Goal: Information Seeking & Learning: Check status

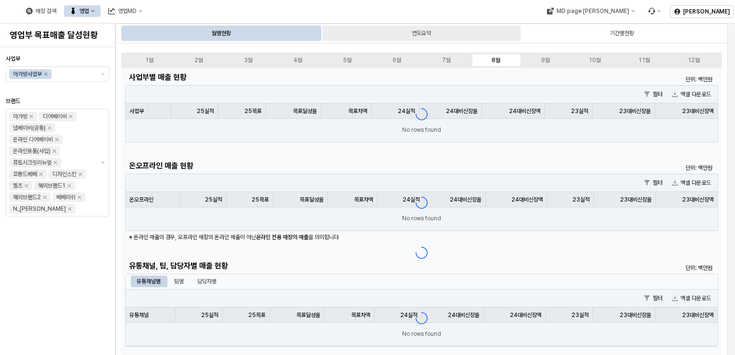
click at [463, 33] on div "연도요약" at bounding box center [421, 32] width 198 height 15
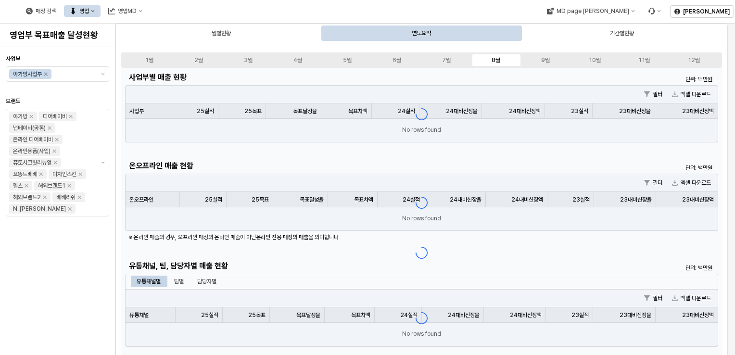
click at [267, 41] on div "월별현황 연도요약 기간별현황" at bounding box center [421, 33] width 612 height 19
click at [223, 32] on div "월별현황" at bounding box center [221, 33] width 19 height 12
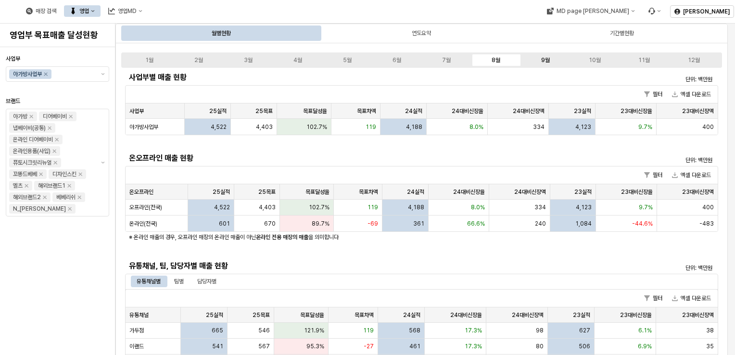
click at [551, 59] on label "9월" at bounding box center [545, 60] width 50 height 9
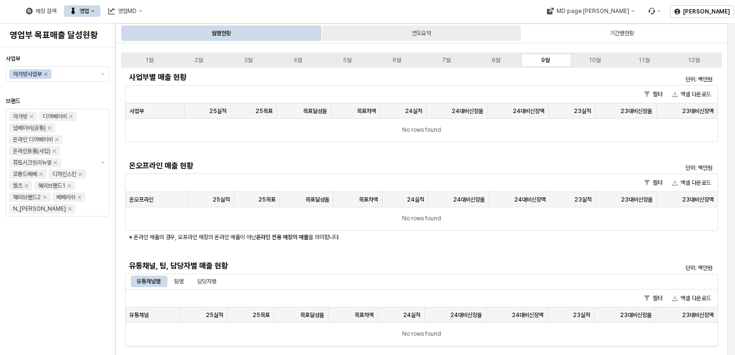
click at [429, 36] on div "연도요약" at bounding box center [421, 33] width 19 height 12
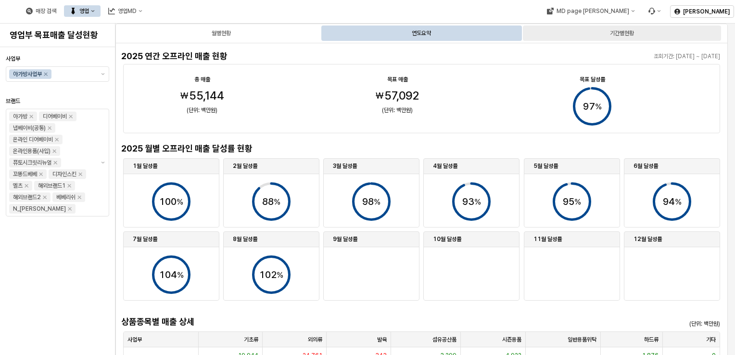
click at [624, 34] on div "기간별현황" at bounding box center [622, 33] width 24 height 12
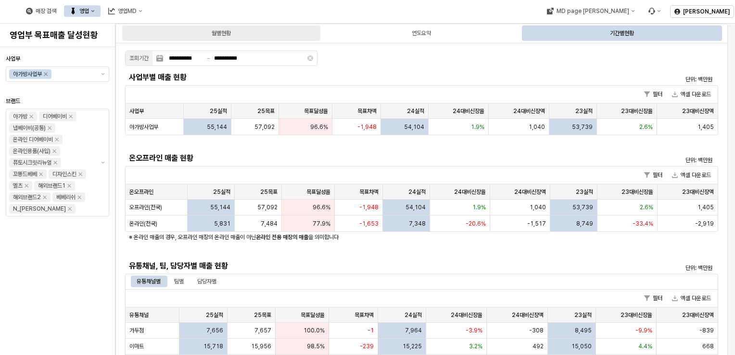
click at [261, 31] on div "월별현황" at bounding box center [221, 32] width 198 height 15
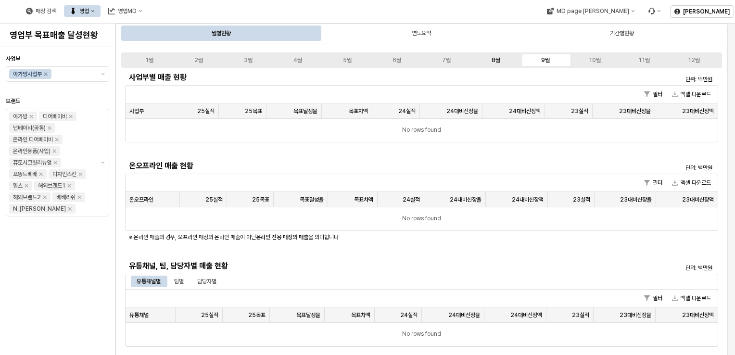
click at [506, 61] on label "8월" at bounding box center [496, 60] width 50 height 9
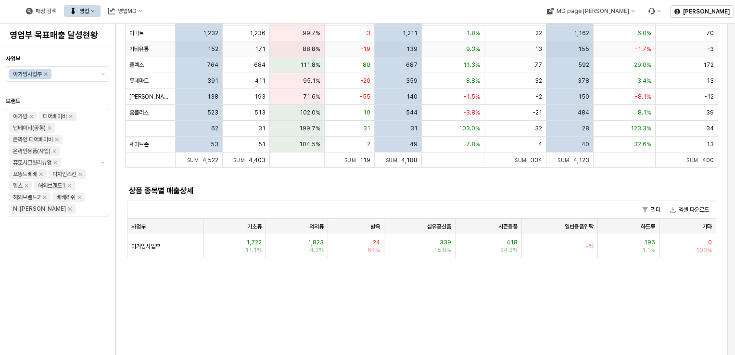
scroll to position [337, 0]
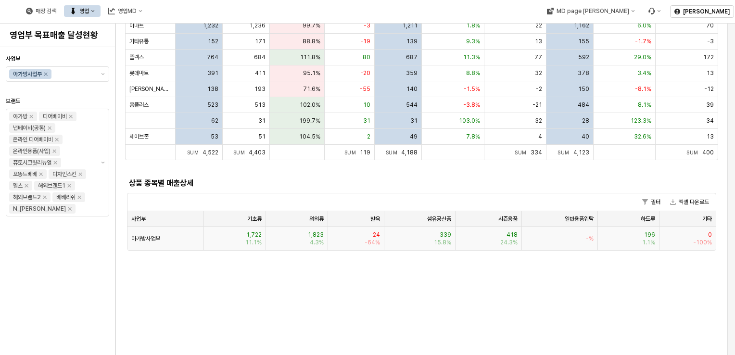
click at [264, 235] on div "1,722 11.1%" at bounding box center [235, 239] width 62 height 24
click at [248, 239] on span "11.1%" at bounding box center [253, 243] width 16 height 8
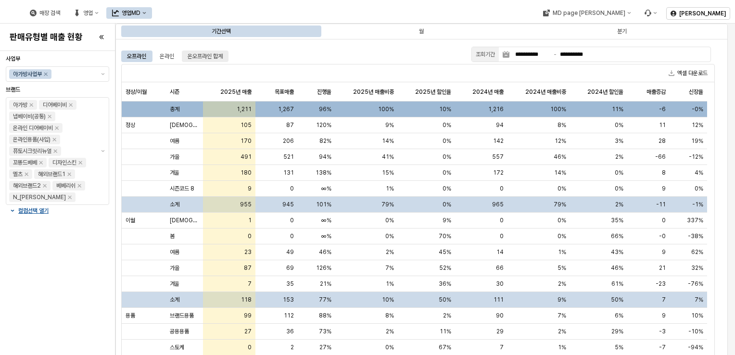
click at [210, 57] on div "온오프라인 합계" at bounding box center [205, 57] width 35 height 12
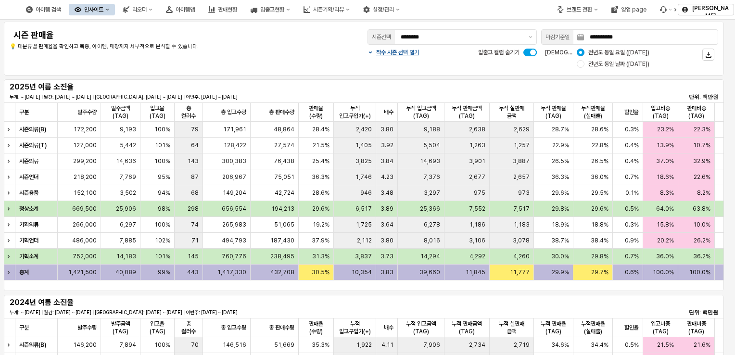
drag, startPoint x: 394, startPoint y: 293, endPoint x: 408, endPoint y: 295, distance: 14.1
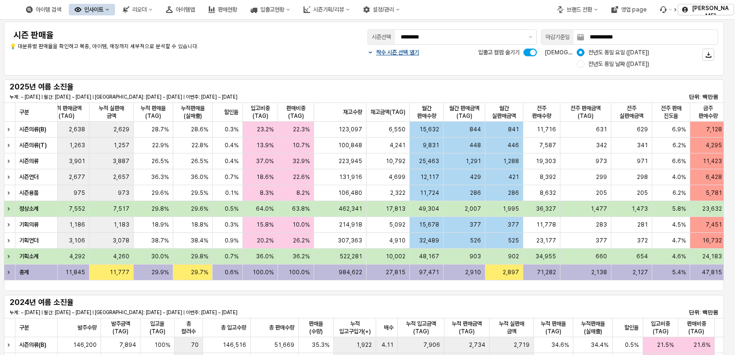
scroll to position [0, 452]
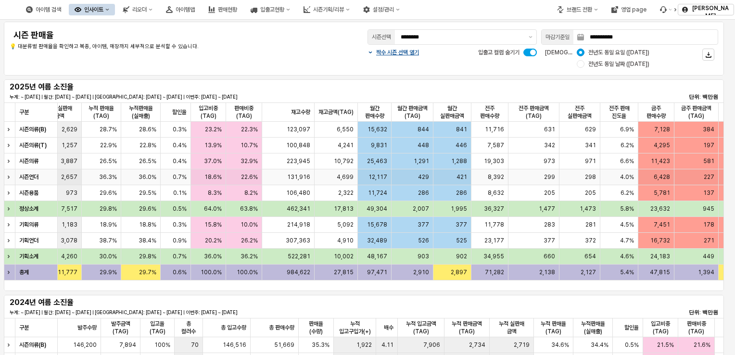
click at [67, 175] on span "2,657" at bounding box center [69, 177] width 16 height 8
click at [368, 178] on div "12,117" at bounding box center [374, 177] width 33 height 16
click at [656, 165] on span "11,423" at bounding box center [660, 161] width 19 height 8
drag, startPoint x: 702, startPoint y: 162, endPoint x: 710, endPoint y: 163, distance: 7.2
click at [710, 163] on div "581" at bounding box center [696, 161] width 44 height 16
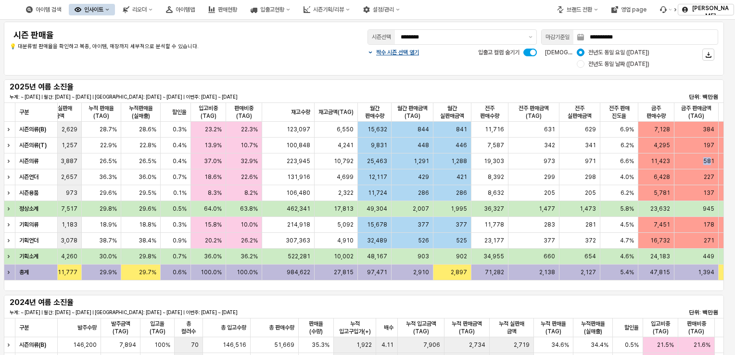
drag, startPoint x: 710, startPoint y: 163, endPoint x: 695, endPoint y: 164, distance: 14.5
click at [695, 164] on div "581" at bounding box center [696, 161] width 44 height 16
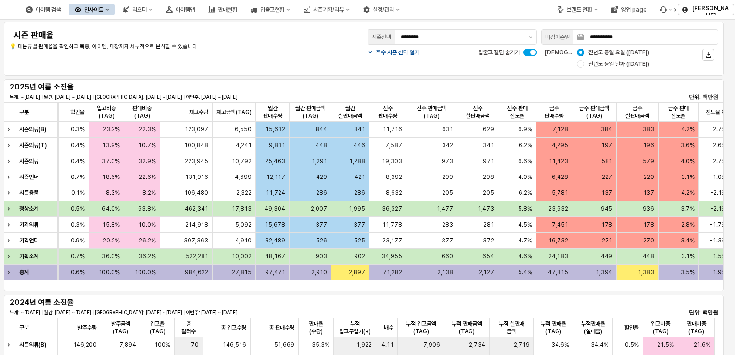
scroll to position [0, 560]
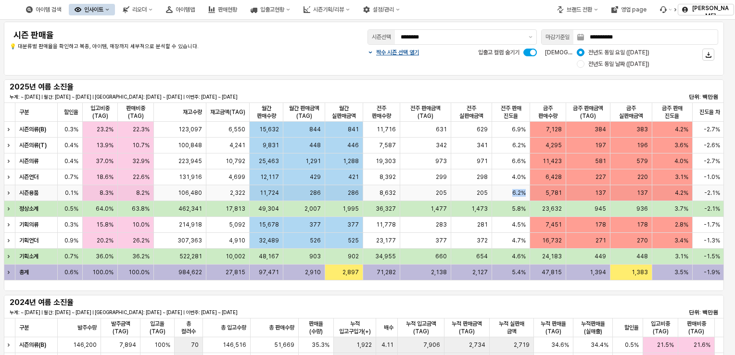
drag, startPoint x: 506, startPoint y: 195, endPoint x: 533, endPoint y: 194, distance: 26.9
click at [533, 194] on div "시즌용품 975 973 29.6% 29.5% 0.1% 8.3% 8.2% 106,480 2,322 11,724 286 286 8,632 205 …" at bounding box center [277, 193] width 894 height 16
drag, startPoint x: 533, startPoint y: 194, endPoint x: 509, endPoint y: 203, distance: 24.8
click at [509, 203] on div "5.8%" at bounding box center [512, 209] width 38 height 16
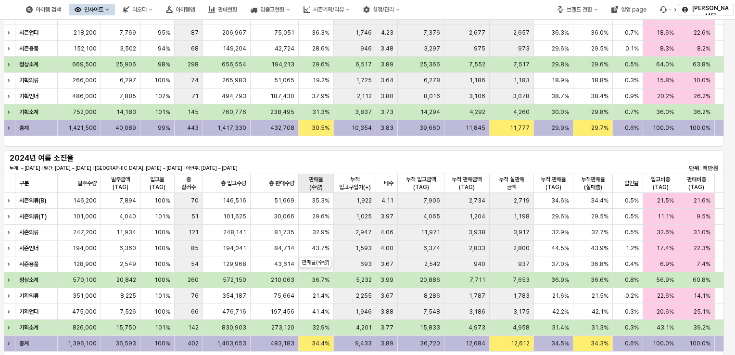
scroll to position [0, 0]
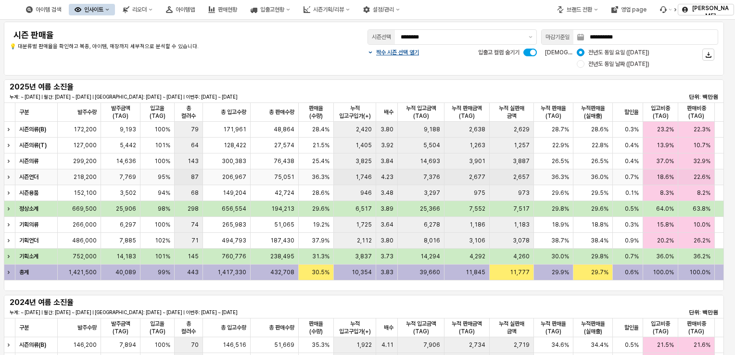
click at [320, 172] on div "36.3%" at bounding box center [316, 177] width 35 height 16
click at [317, 180] on span "36.3%" at bounding box center [321, 177] width 18 height 8
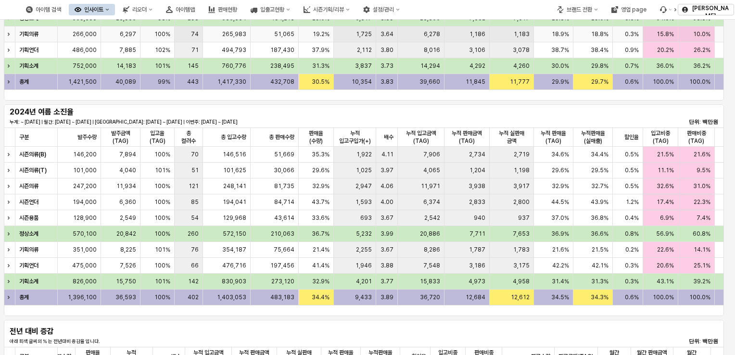
scroll to position [192, 0]
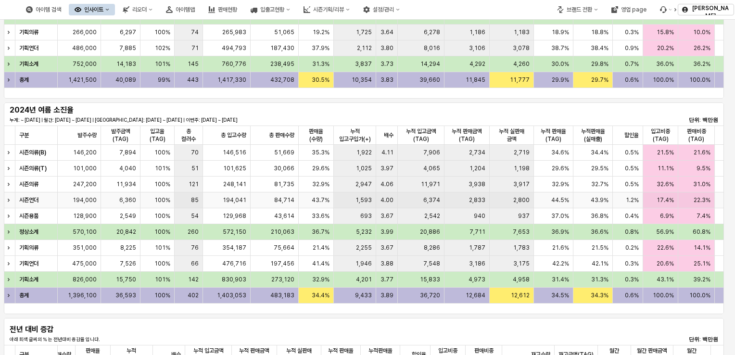
click at [324, 201] on span "43.7%" at bounding box center [321, 200] width 18 height 8
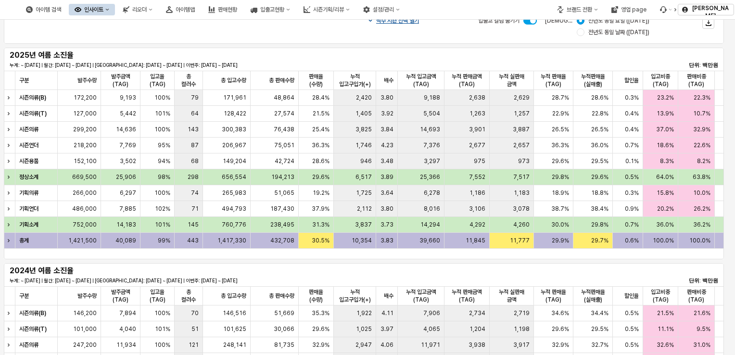
scroll to position [0, 0]
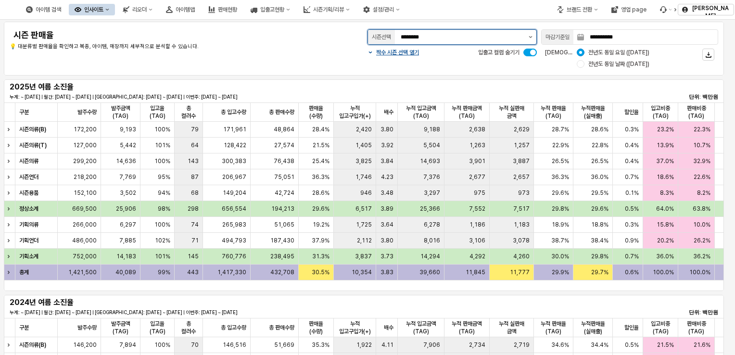
click at [532, 36] on icon "제안 사항 표시" at bounding box center [531, 37] width 4 height 2
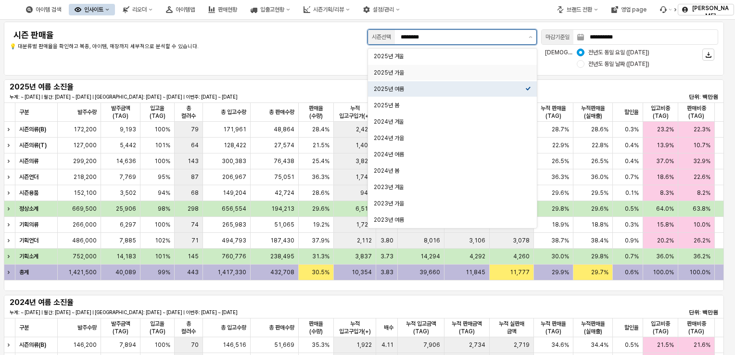
click at [496, 74] on div "2025년 가을" at bounding box center [450, 73] width 152 height 8
type input "********"
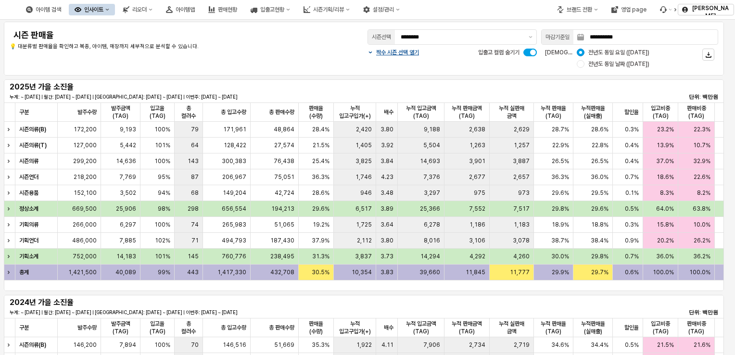
click at [284, 51] on div "**********" at bounding box center [364, 48] width 709 height 42
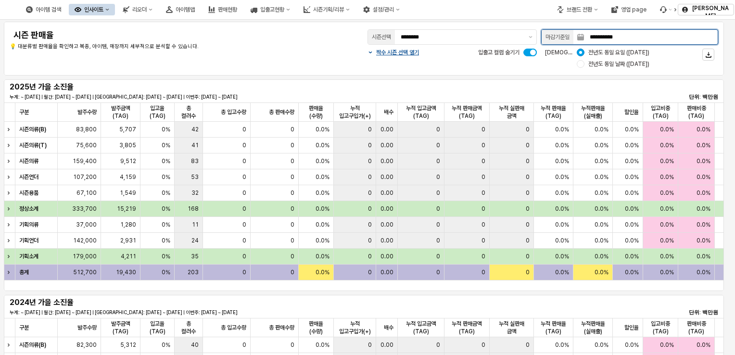
click at [696, 37] on input "**********" at bounding box center [651, 37] width 134 height 14
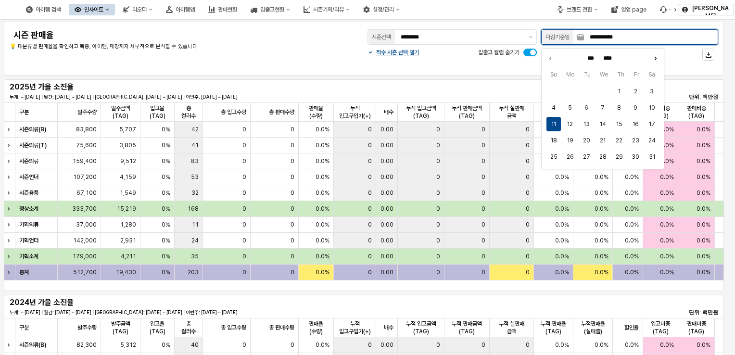
click at [654, 57] on icon "Next month" at bounding box center [655, 58] width 10 height 10
click at [550, 57] on icon "Previous month" at bounding box center [550, 58] width 1 height 2
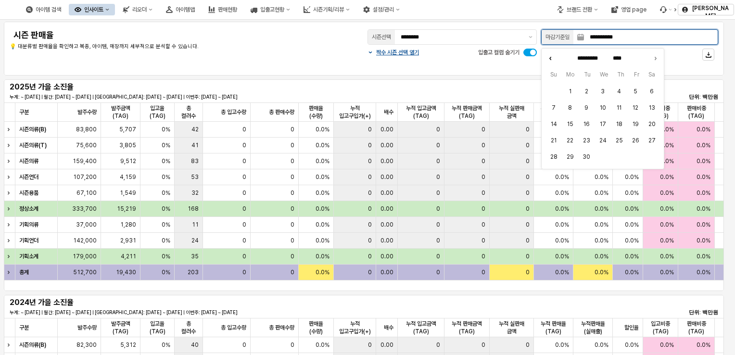
type input "******"
click at [553, 158] on button "24" at bounding box center [553, 157] width 14 height 14
type input "**********"
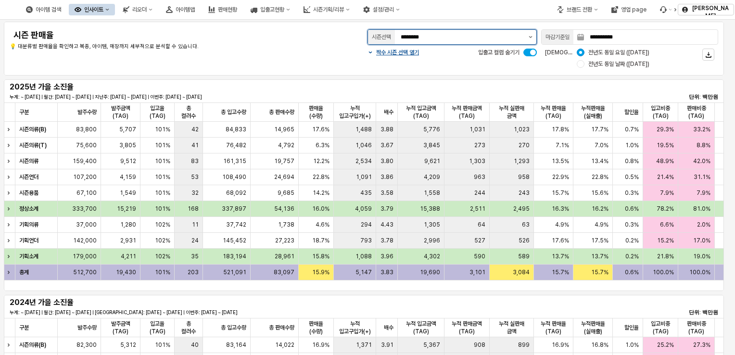
click at [531, 34] on button "제안 사항 표시" at bounding box center [531, 37] width 12 height 14
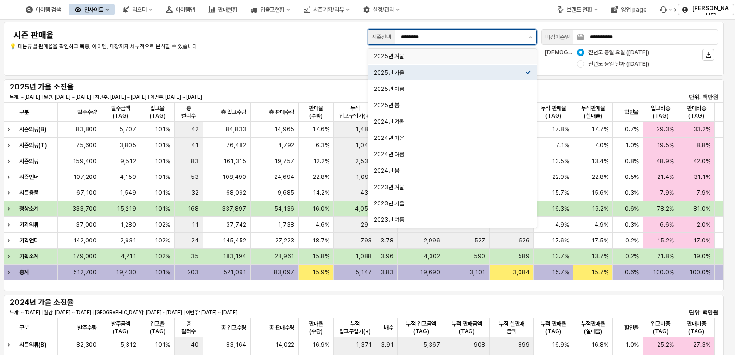
click at [489, 54] on div "2025년 겨울" at bounding box center [450, 56] width 152 height 8
type input "********"
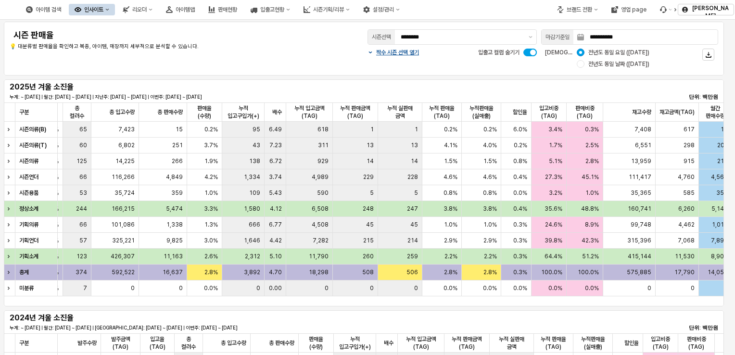
click at [471, 303] on div "구분 구분 발주수량 발주수량 발주금액(TAG) 발주금액(TAG) 입고율(TAG) 입고율(TAG) 총 컬러수 총 컬러수 총 입고수량 총 입고수량…" at bounding box center [364, 204] width 720 height 204
click at [471, 296] on div "구분 구분 발주수량 발주수량 발주금액(TAG) 발주금액(TAG) 입고율(TAG) 입고율(TAG) 총 컬러수 총 컬러수 총 입고수량 총 입고수량…" at bounding box center [364, 199] width 720 height 194
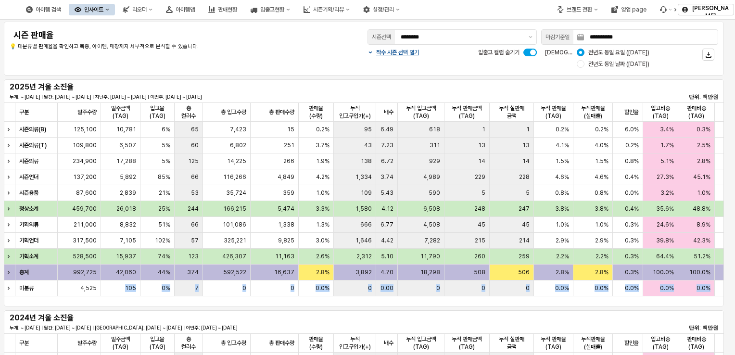
drag, startPoint x: 471, startPoint y: 303, endPoint x: 134, endPoint y: 297, distance: 337.7
click at [134, 296] on div "구분 구분 발주수량 발주수량 발주금액(TAG) 발주금액(TAG) 입고율(TAG) 입고율(TAG) 총 컬러수 총 컬러수 총 입고수량 총 입고수량…" at bounding box center [364, 199] width 720 height 194
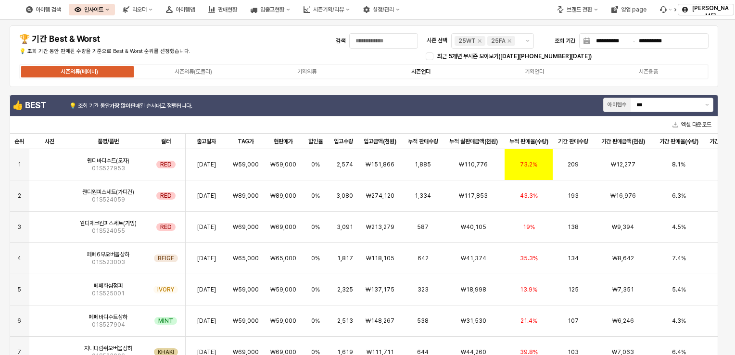
click at [418, 72] on div "시즌언더" at bounding box center [420, 71] width 19 height 7
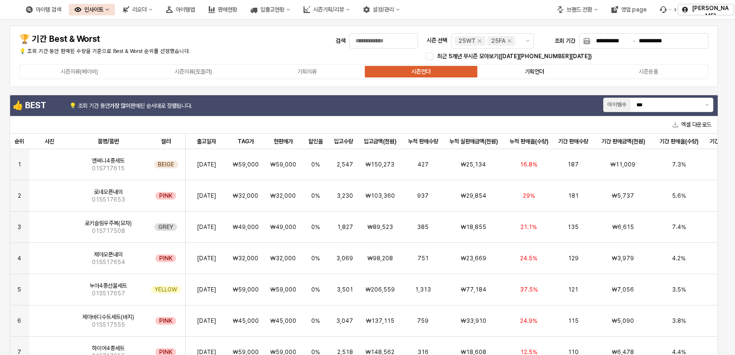
click at [556, 71] on label "기획언더" at bounding box center [535, 71] width 114 height 9
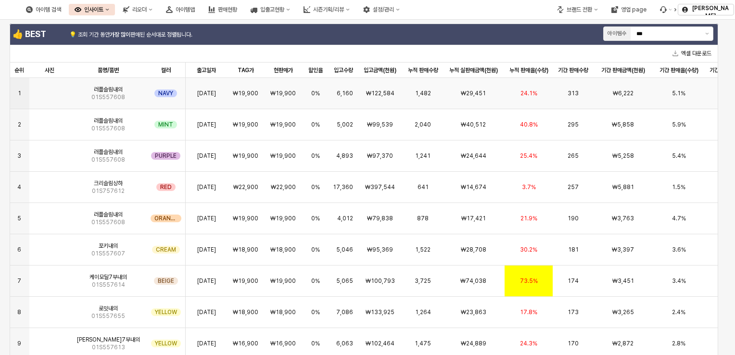
scroll to position [96, 0]
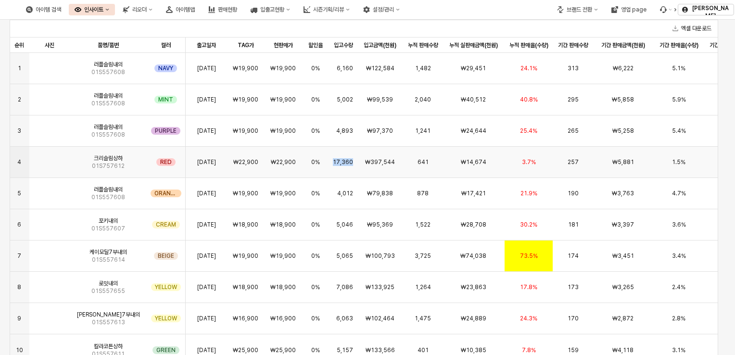
drag, startPoint x: 331, startPoint y: 163, endPoint x: 358, endPoint y: 166, distance: 27.7
click at [358, 166] on div "4 크리슬림상하 01S757612 RED 25/08/01 ₩22,900 ₩22,900 0% 17,360 ₩397,544 641 ₩14,674 …" at bounding box center [375, 162] width 730 height 31
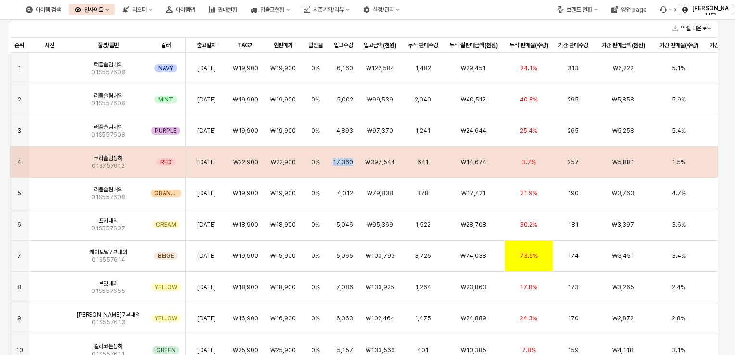
click at [500, 161] on div "₩14,674" at bounding box center [474, 162] width 62 height 31
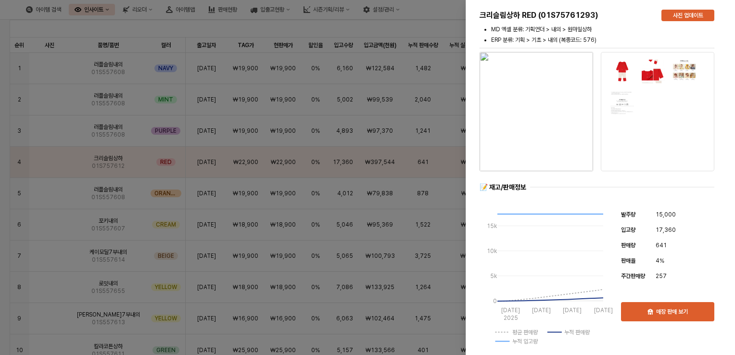
click at [18, 159] on div at bounding box center [367, 177] width 735 height 355
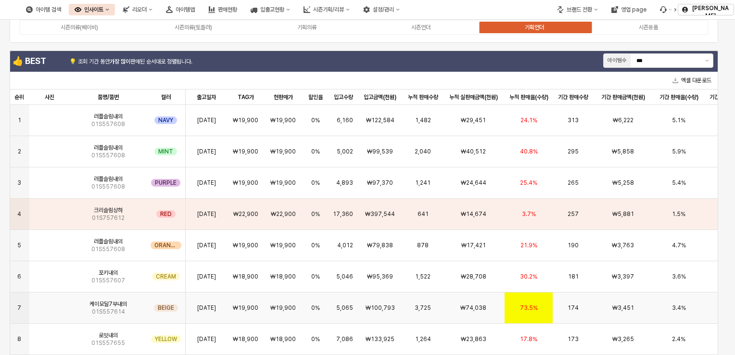
scroll to position [0, 0]
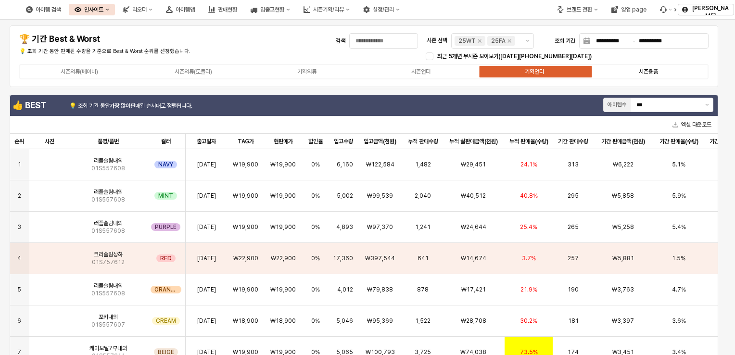
click at [667, 70] on label "시즌용품" at bounding box center [648, 71] width 114 height 9
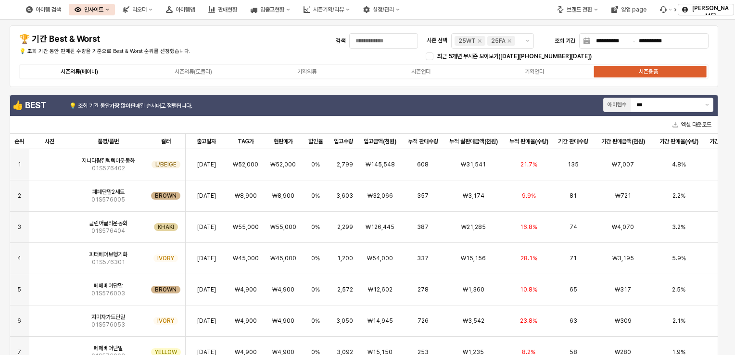
click at [77, 75] on label "시즌의류(베이비)" at bounding box center [80, 71] width 114 height 9
